Goal: Information Seeking & Learning: Find specific fact

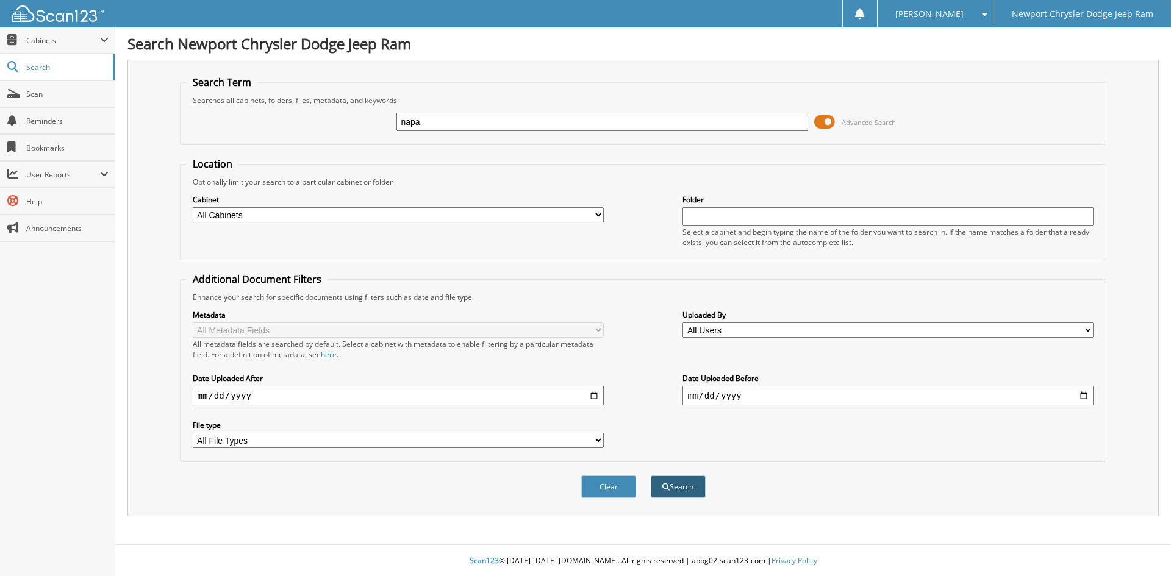
type input "napa"
click at [687, 489] on button "Search" at bounding box center [678, 487] width 55 height 23
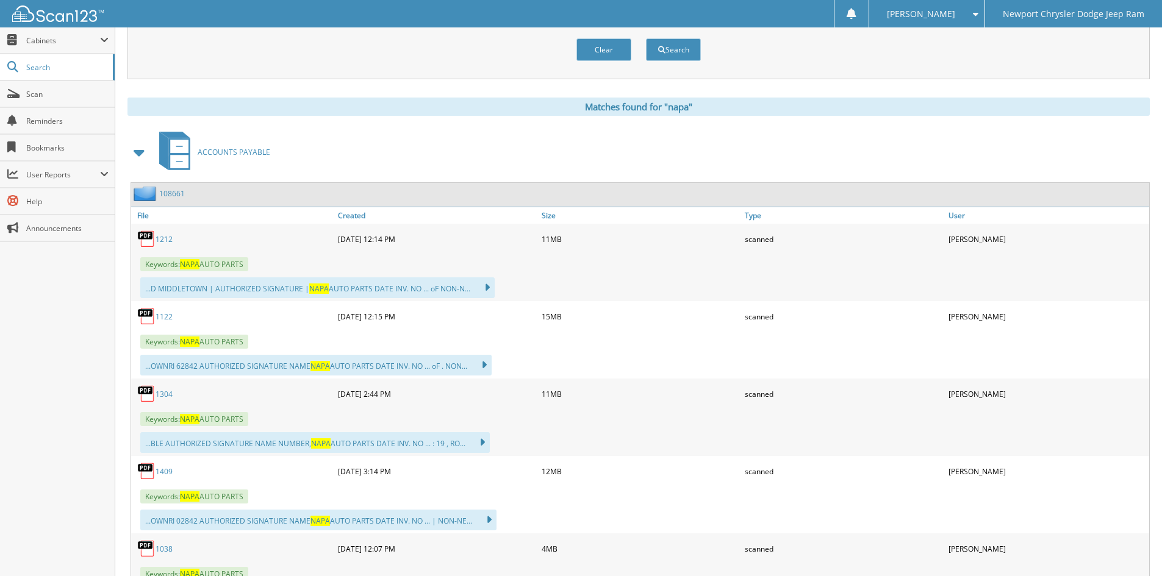
scroll to position [427, 0]
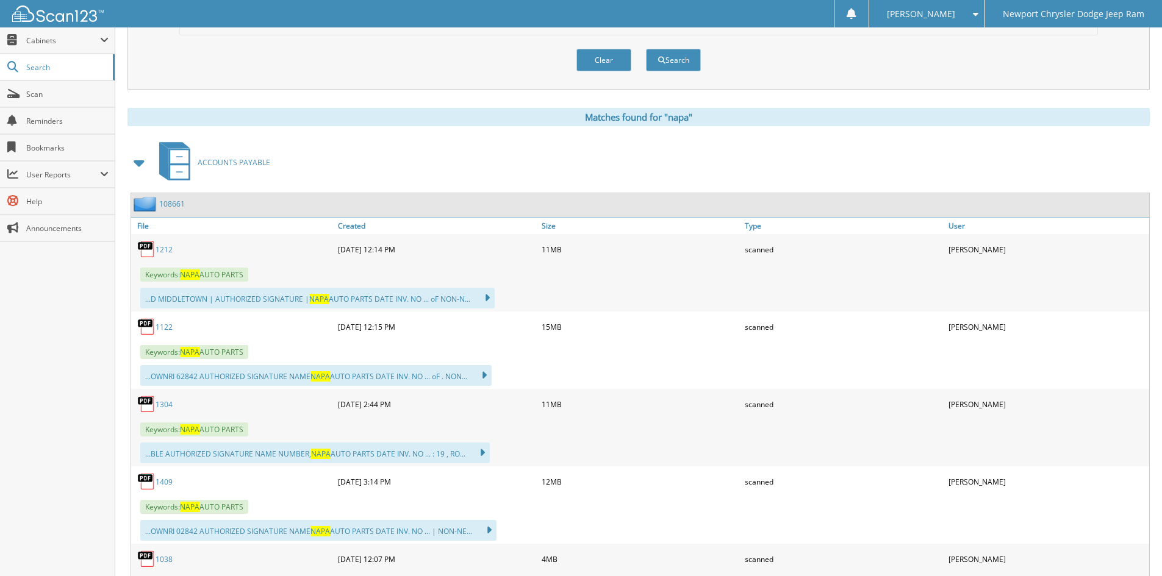
click at [162, 248] on link "1212" at bounding box center [164, 250] width 17 height 10
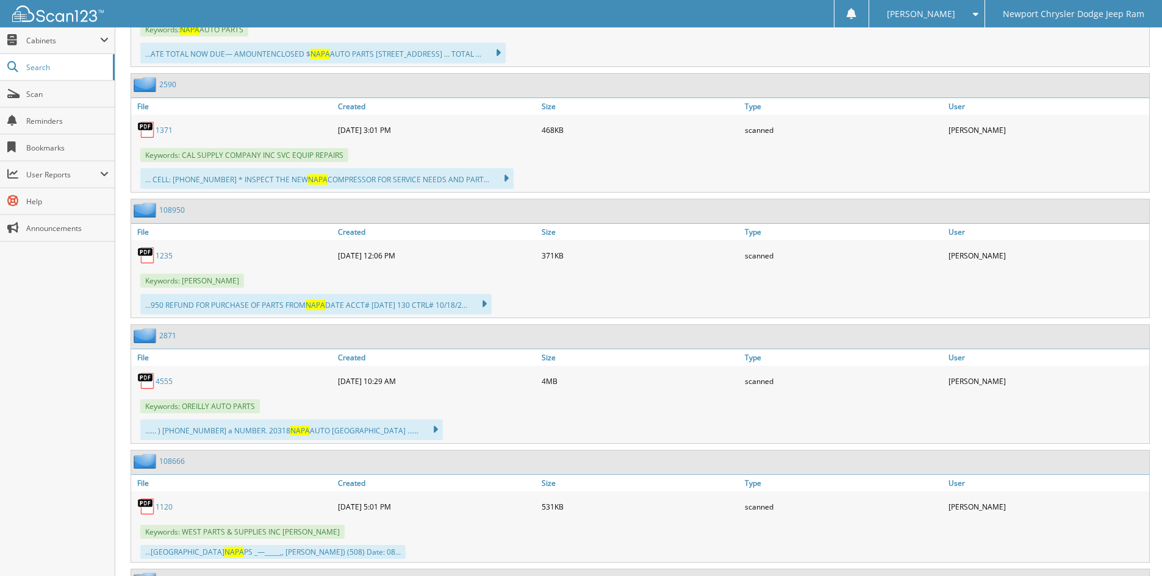
scroll to position [1037, 0]
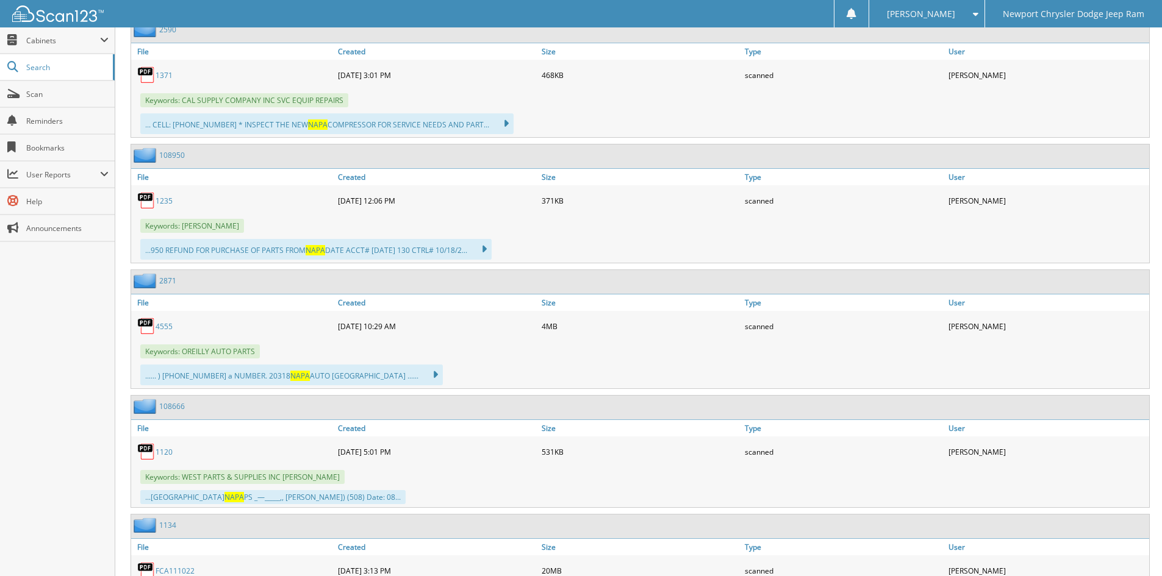
click at [163, 325] on link "4555" at bounding box center [164, 326] width 17 height 10
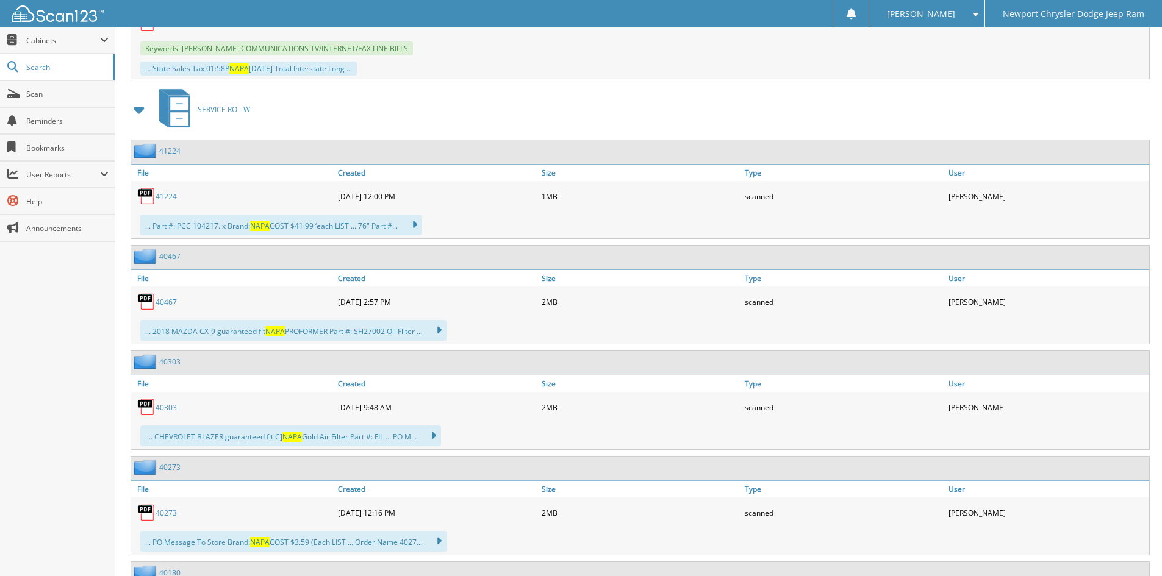
scroll to position [1708, 0]
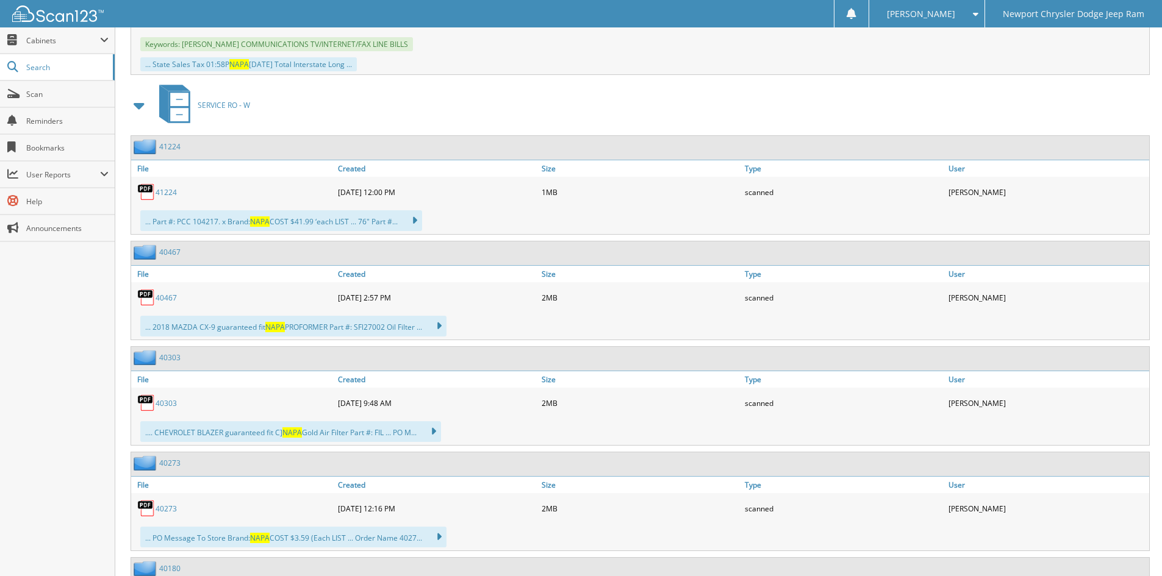
click at [163, 403] on link "40303" at bounding box center [166, 403] width 21 height 10
click at [61, 176] on span "User Reports" at bounding box center [63, 175] width 74 height 10
click at [48, 202] on span "My Recent Activity" at bounding box center [64, 201] width 90 height 11
